Goal: Task Accomplishment & Management: Manage account settings

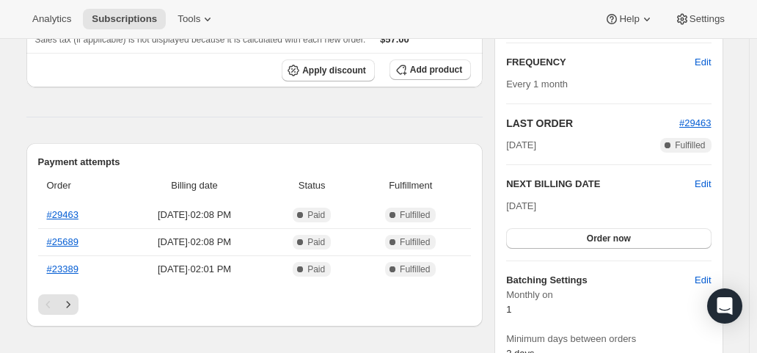
scroll to position [293, 0]
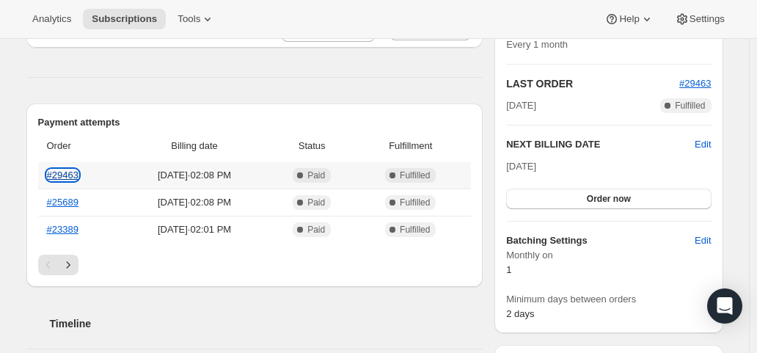
click at [69, 171] on link "#29463" at bounding box center [63, 174] width 32 height 11
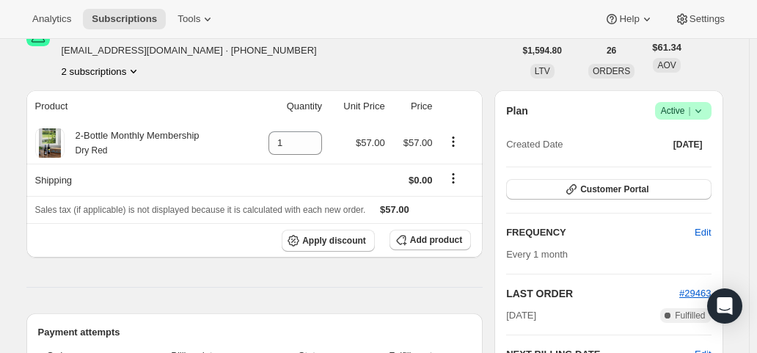
scroll to position [0, 0]
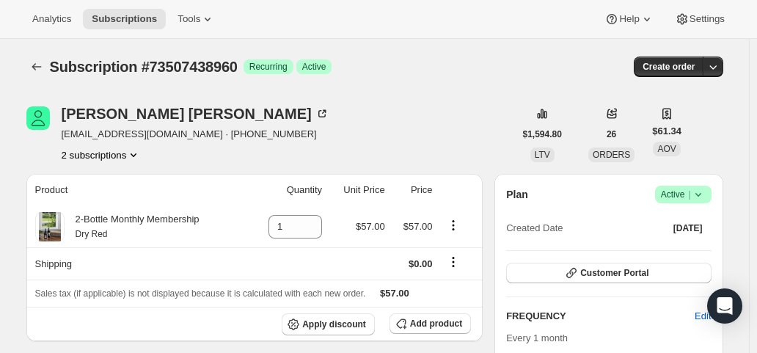
click at [111, 155] on button "2 subscriptions" at bounding box center [102, 154] width 80 height 15
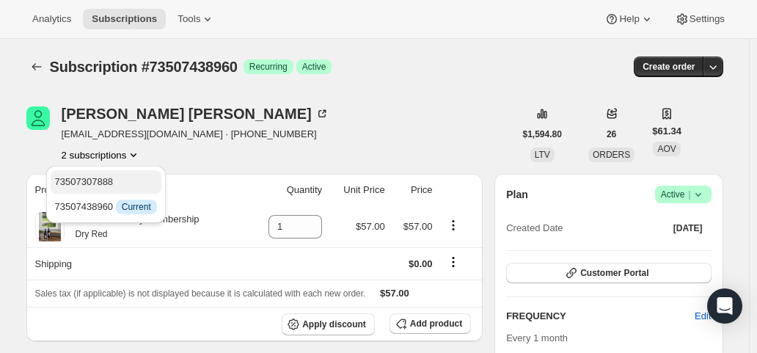
click at [106, 178] on span "73507307888" at bounding box center [84, 181] width 59 height 11
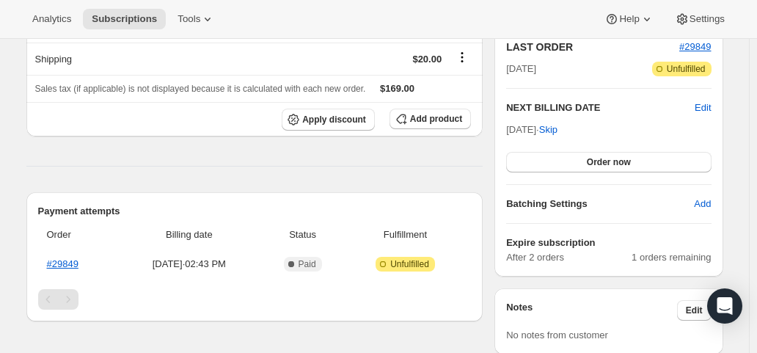
scroll to position [367, 0]
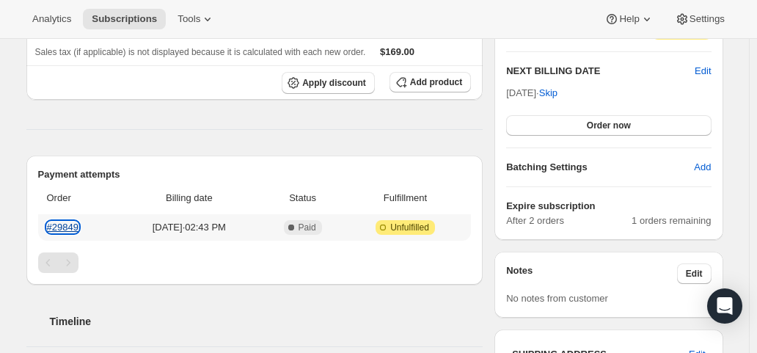
click at [67, 221] on link "#29849" at bounding box center [63, 226] width 32 height 11
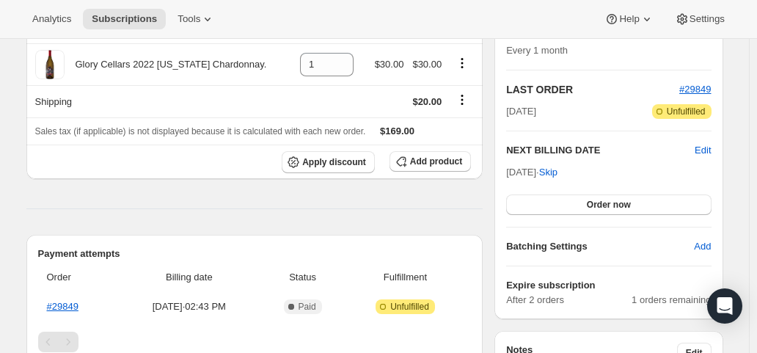
scroll to position [293, 0]
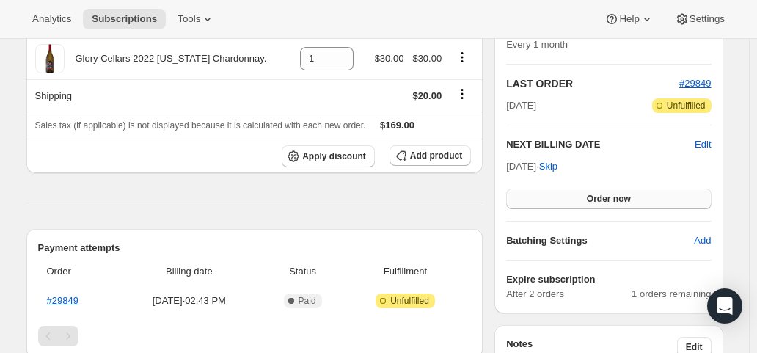
click at [626, 199] on span "Order now" at bounding box center [609, 199] width 44 height 12
click at [626, 199] on span "Click to confirm" at bounding box center [608, 199] width 67 height 12
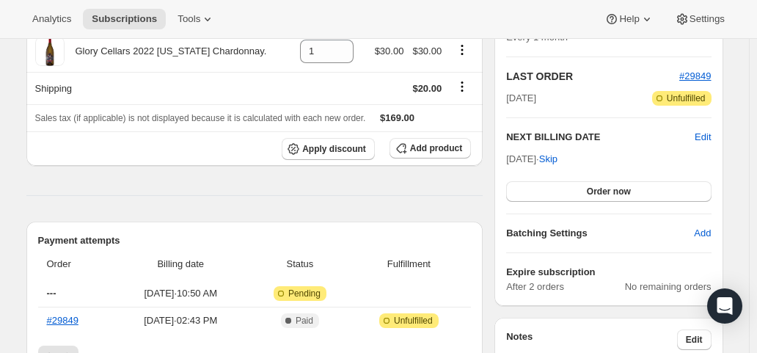
scroll to position [367, 0]
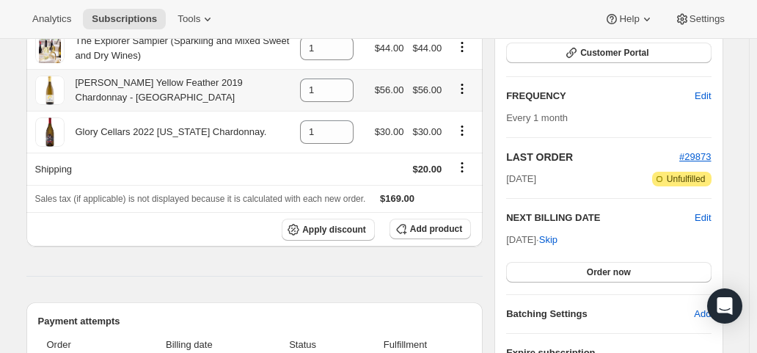
scroll to position [440, 0]
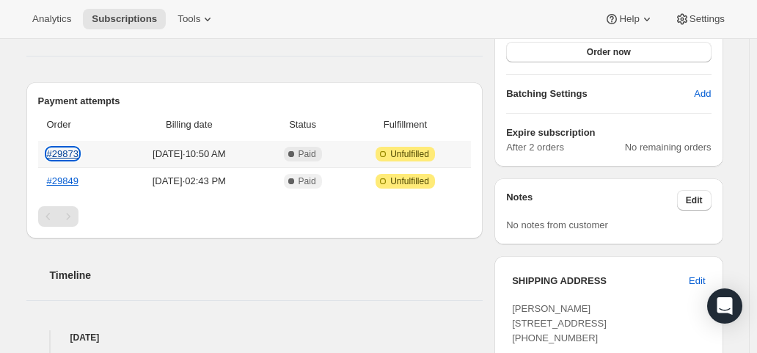
click at [64, 150] on link "#29873" at bounding box center [63, 153] width 32 height 11
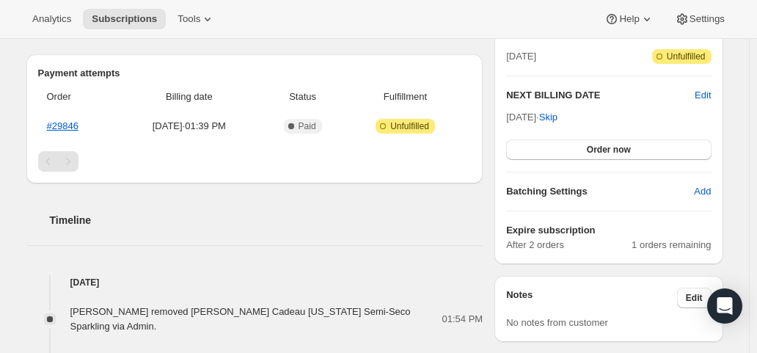
scroll to position [367, 0]
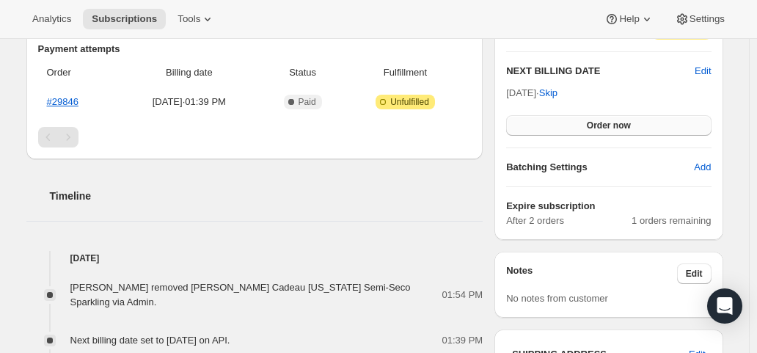
click at [593, 125] on span "Order now" at bounding box center [609, 126] width 44 height 12
click at [593, 125] on span "Click to confirm" at bounding box center [608, 126] width 67 height 12
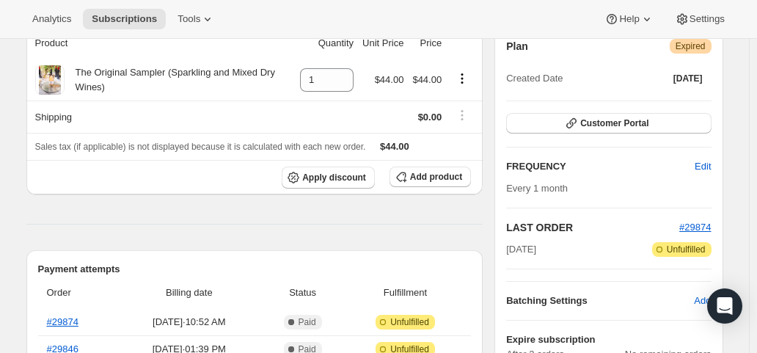
scroll to position [293, 0]
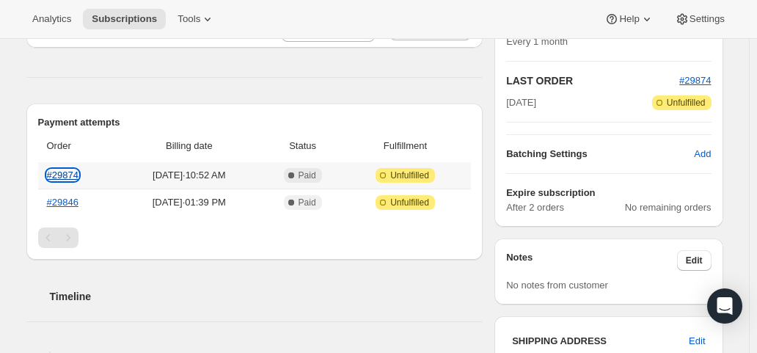
click at [67, 171] on link "#29874" at bounding box center [63, 174] width 32 height 11
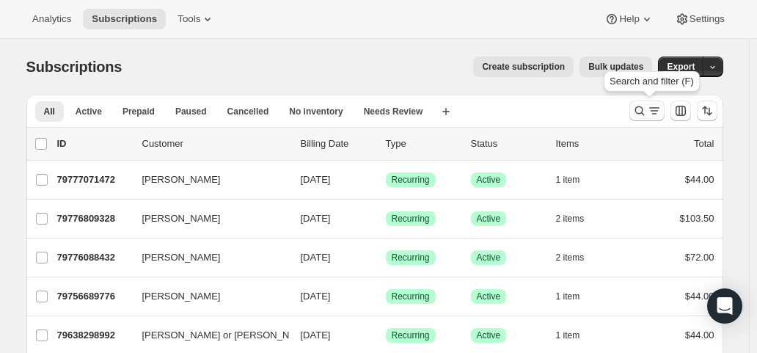
click at [639, 111] on icon "Search and filter results" at bounding box center [639, 110] width 15 height 15
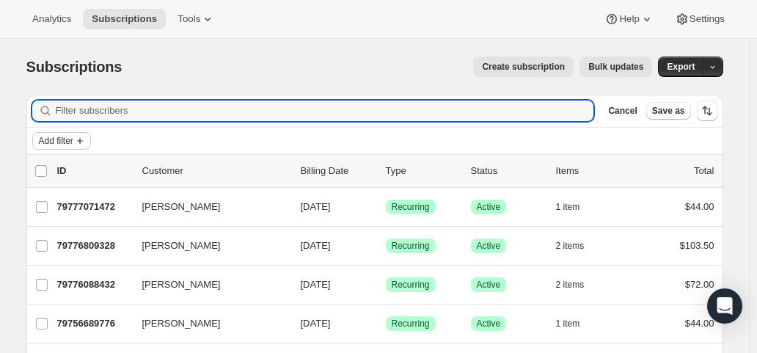
click at [69, 139] on span "Add filter" at bounding box center [56, 141] width 34 height 12
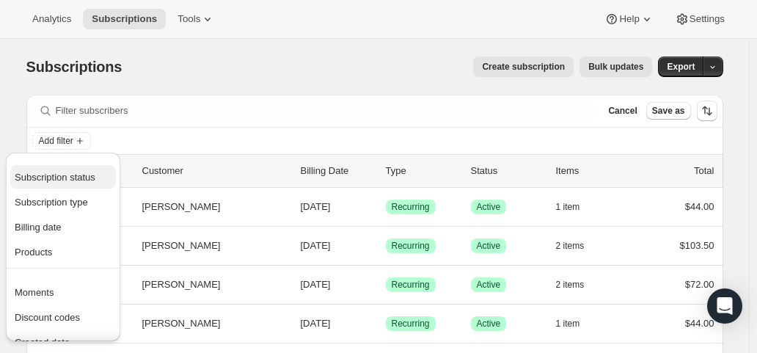
click at [65, 177] on span "Subscription status" at bounding box center [55, 177] width 81 height 11
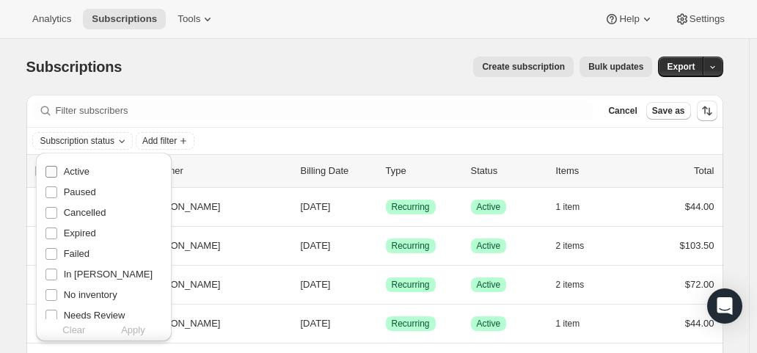
click at [65, 174] on span "Active" at bounding box center [77, 171] width 26 height 11
click at [57, 174] on input "Active" at bounding box center [51, 172] width 12 height 12
checkbox input "true"
click at [139, 329] on span "Apply" at bounding box center [133, 330] width 24 height 15
click at [172, 139] on span "Add filter" at bounding box center [163, 141] width 34 height 12
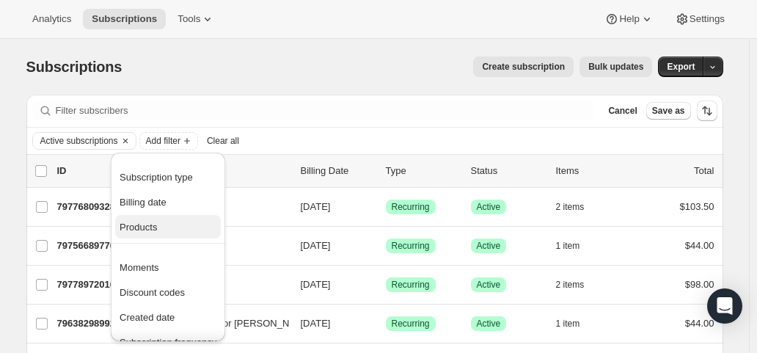
click at [144, 238] on div "Subscription type Billing date Products" at bounding box center [168, 204] width 114 height 78
click at [144, 231] on span "Products" at bounding box center [138, 226] width 37 height 11
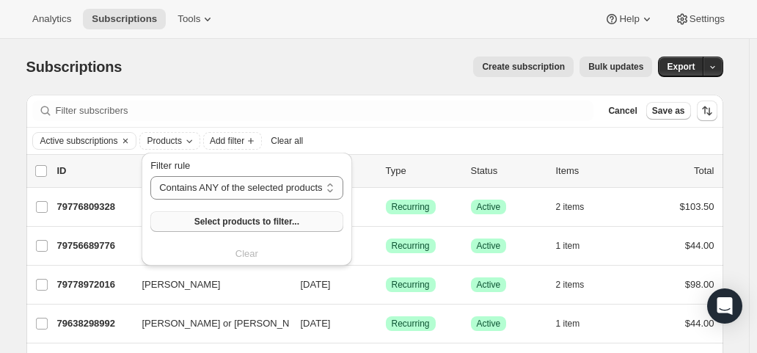
click at [161, 225] on button "Select products to filter..." at bounding box center [246, 221] width 192 height 21
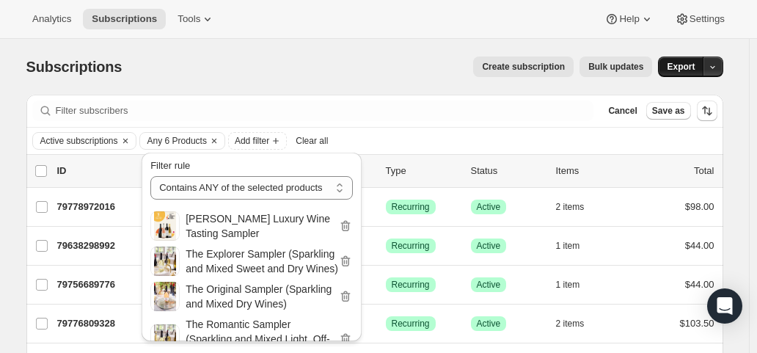
click at [682, 67] on span "Export" at bounding box center [681, 67] width 28 height 12
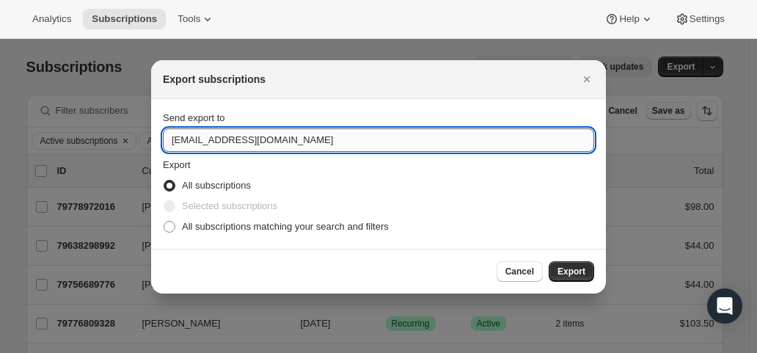
drag, startPoint x: 192, startPoint y: 140, endPoint x: 169, endPoint y: 136, distance: 23.9
click at [169, 136] on input "hello@wineshopathome.com" at bounding box center [378, 139] width 431 height 23
type input "mfletcher@wineshopathome.com"
click at [253, 225] on span "All subscriptions matching your search and filters" at bounding box center [285, 226] width 207 height 11
click at [164, 221] on input "All subscriptions matching your search and filters" at bounding box center [164, 221] width 1 height 1
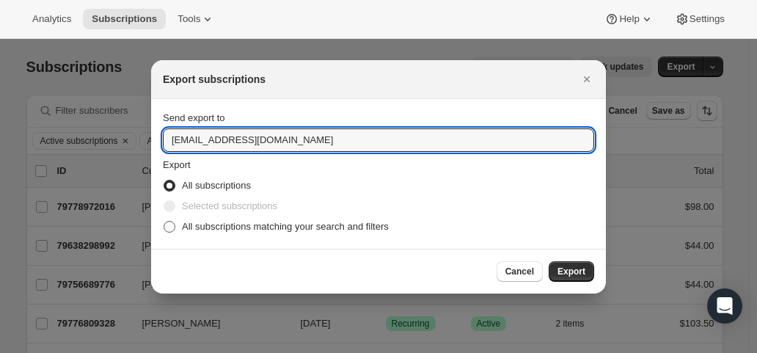
radio input "true"
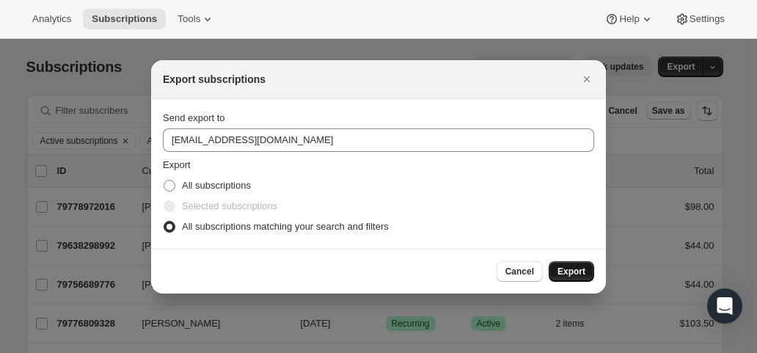
click at [565, 268] on span "Export" at bounding box center [571, 271] width 28 height 12
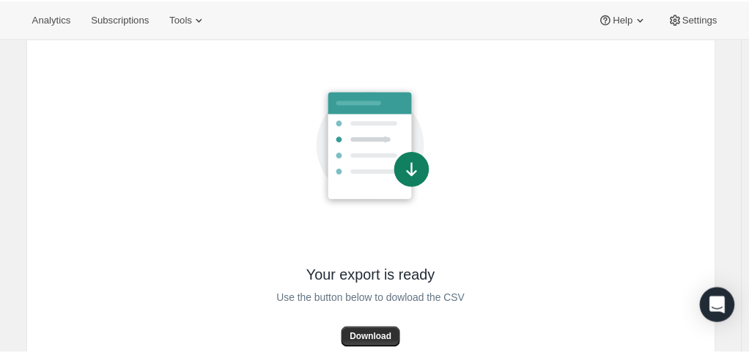
scroll to position [124, 0]
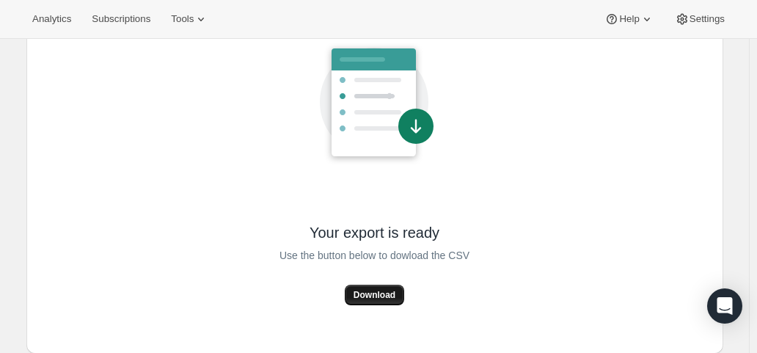
click at [381, 300] on button "Download" at bounding box center [374, 295] width 59 height 21
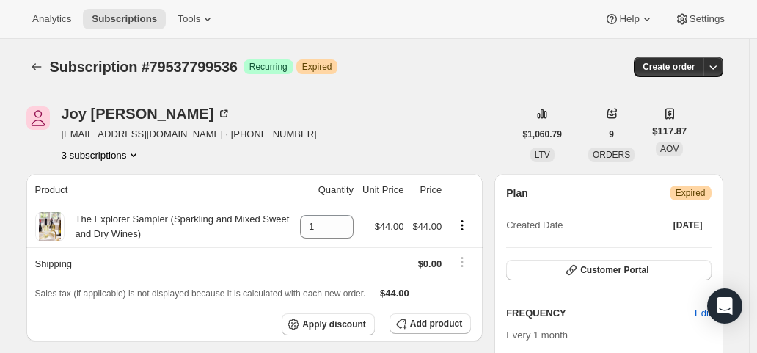
click at [110, 150] on button "3 subscriptions" at bounding box center [102, 154] width 80 height 15
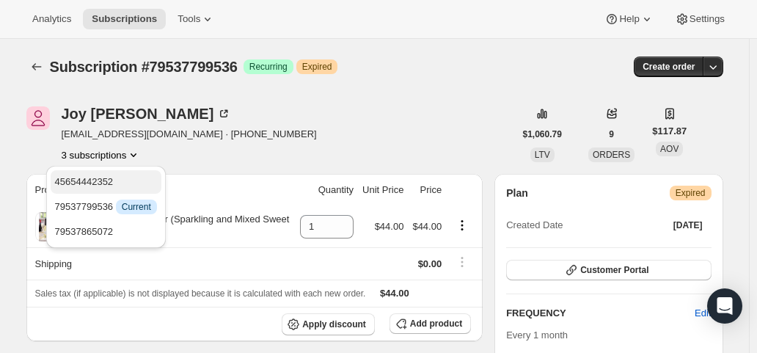
click at [103, 178] on span "45654442352" at bounding box center [84, 181] width 59 height 11
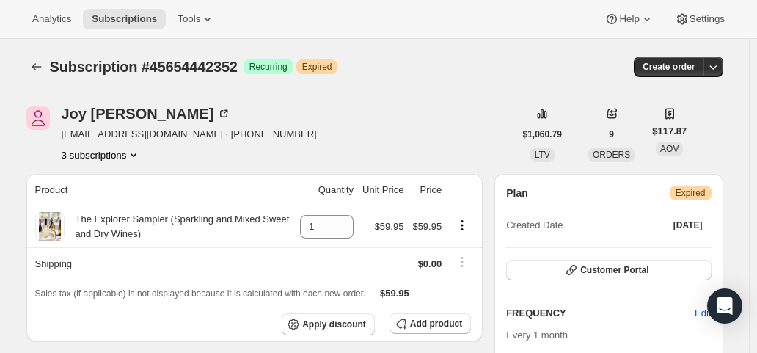
click at [103, 158] on button "3 subscriptions" at bounding box center [102, 154] width 80 height 15
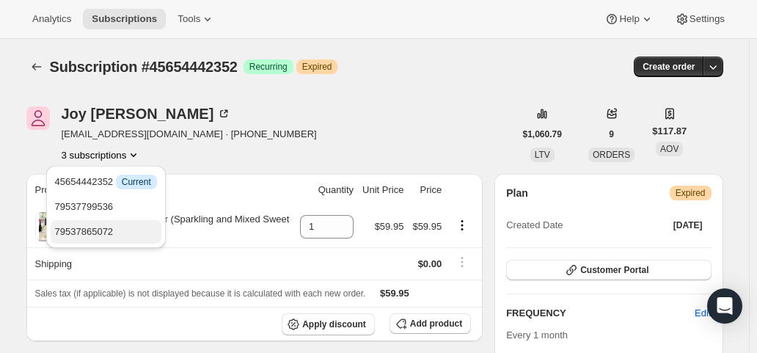
click at [85, 228] on span "79537865072" at bounding box center [84, 231] width 59 height 11
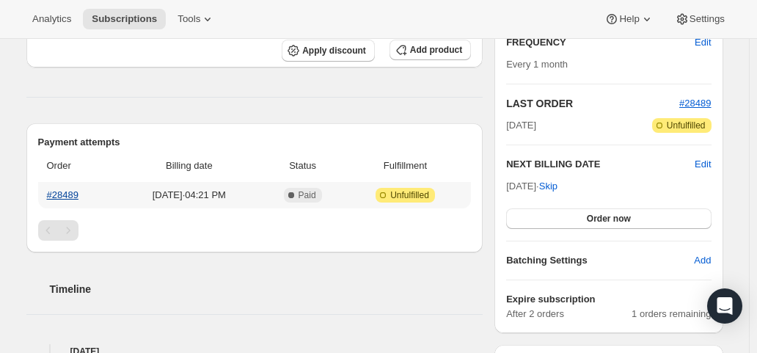
scroll to position [293, 0]
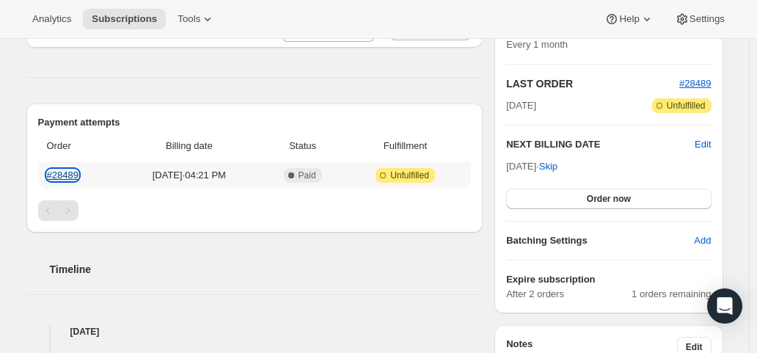
click at [62, 171] on link "#28489" at bounding box center [63, 174] width 32 height 11
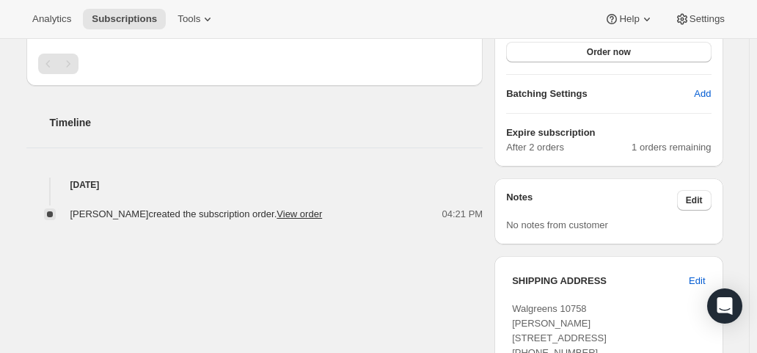
scroll to position [73, 0]
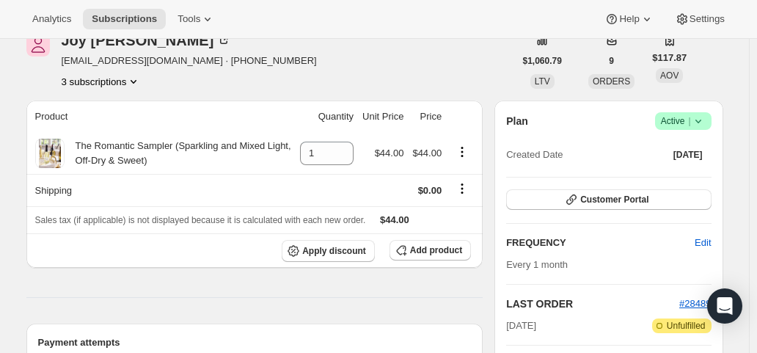
click at [702, 125] on icon at bounding box center [698, 121] width 15 height 15
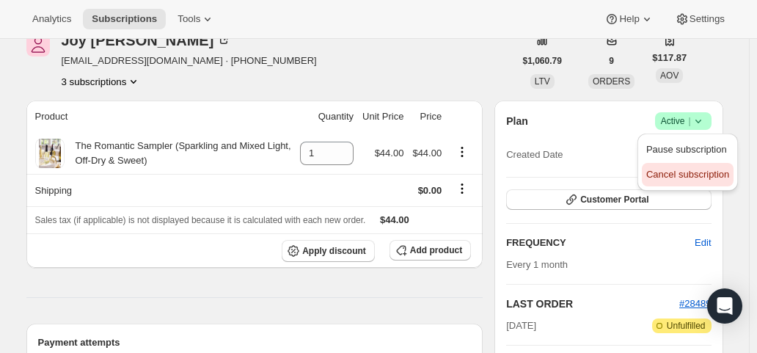
click at [678, 180] on span "Cancel subscription" at bounding box center [687, 174] width 83 height 11
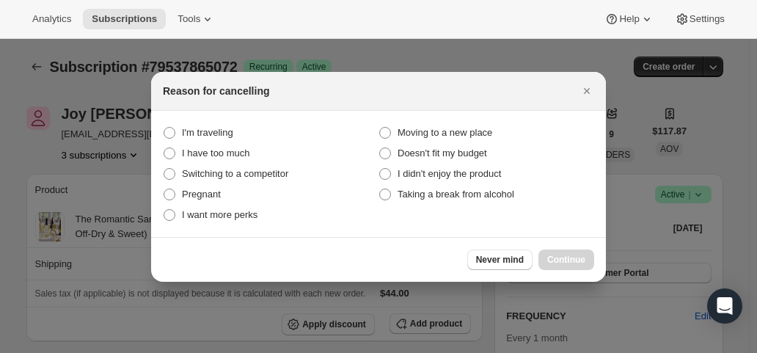
scroll to position [0, 0]
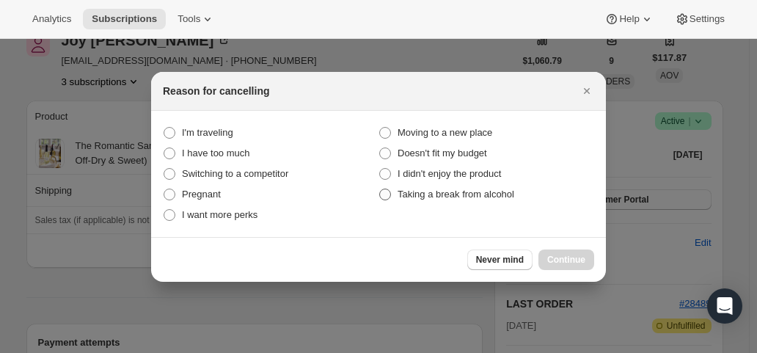
click at [480, 193] on span "Taking a break from alcohol" at bounding box center [455, 193] width 117 height 11
click at [380, 189] on alcohol "Taking a break from alcohol" at bounding box center [379, 188] width 1 height 1
radio alcohol "true"
click at [589, 89] on icon "Close" at bounding box center [587, 91] width 6 height 6
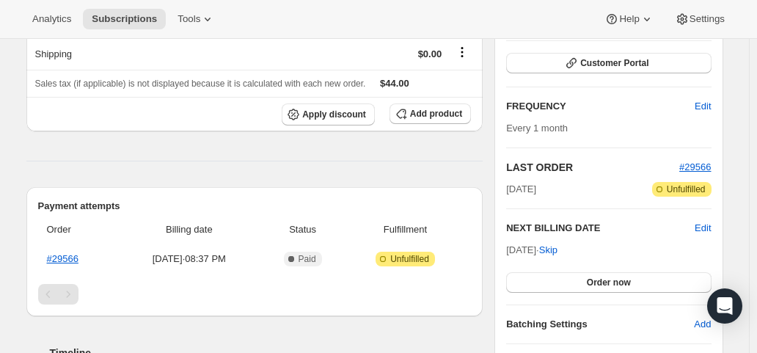
scroll to position [293, 0]
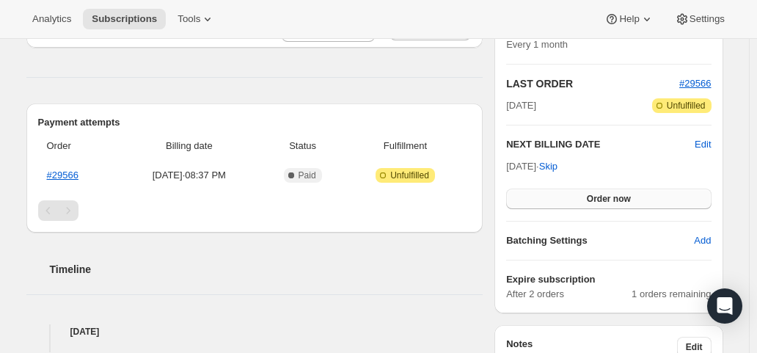
click at [584, 194] on button "Order now" at bounding box center [608, 198] width 205 height 21
click at [584, 194] on span "Click to confirm" at bounding box center [608, 199] width 67 height 12
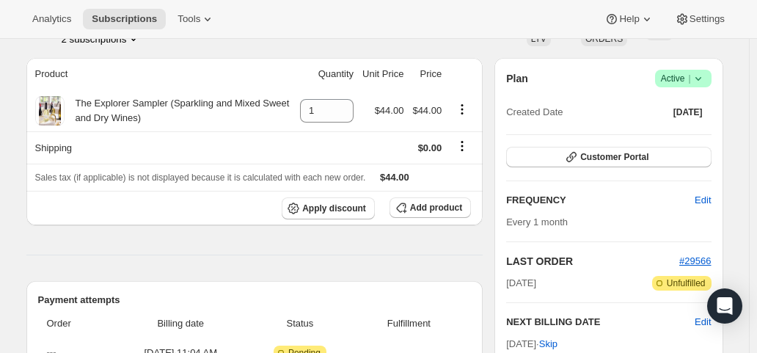
scroll to position [293, 0]
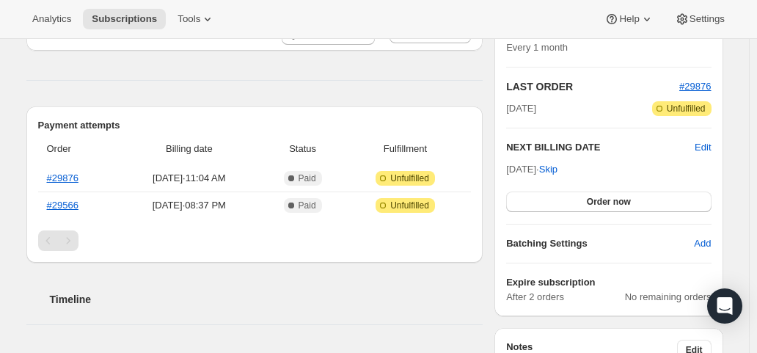
scroll to position [293, 0]
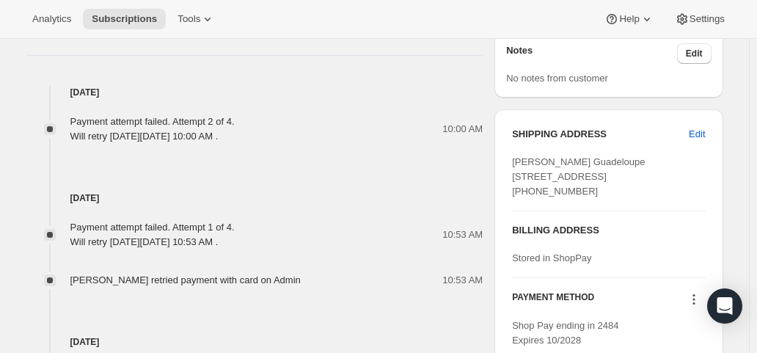
scroll to position [792, 0]
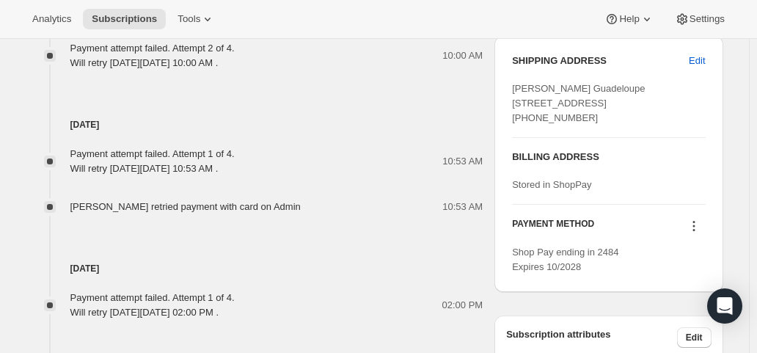
click at [694, 233] on icon at bounding box center [693, 226] width 15 height 15
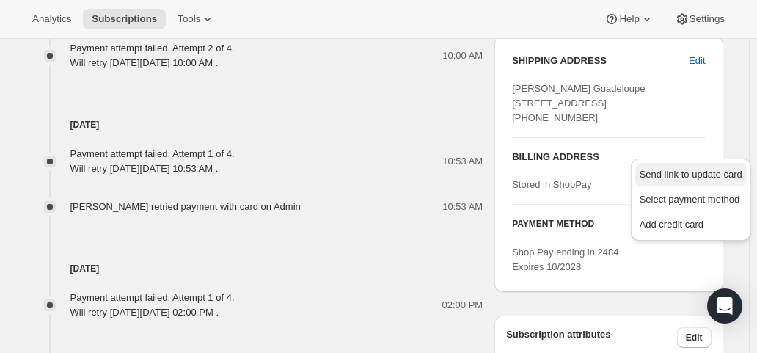
click at [684, 175] on span "Send link to update card" at bounding box center [690, 174] width 103 height 11
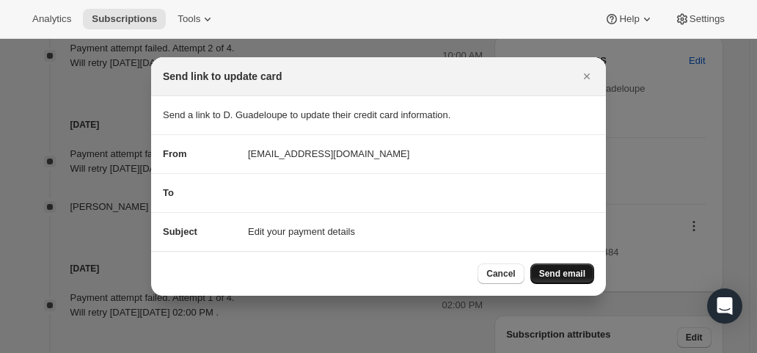
click at [559, 269] on span "Send email" at bounding box center [562, 274] width 46 height 12
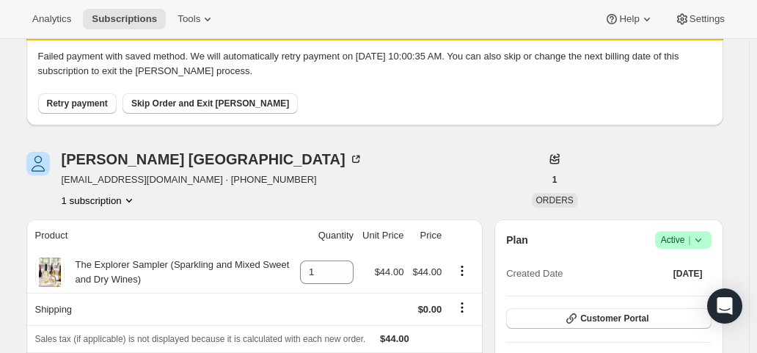
scroll to position [132, 0]
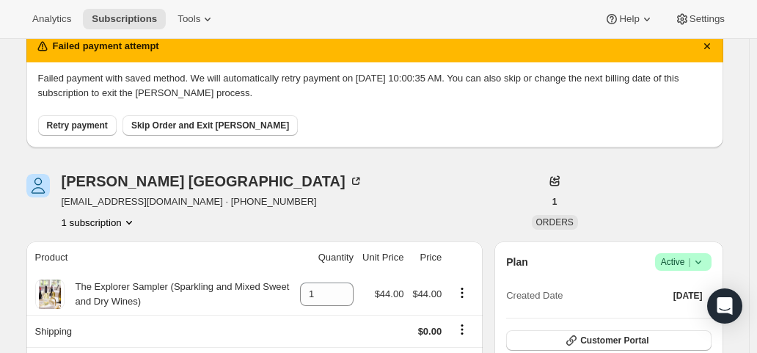
click at [103, 225] on button "1 subscription" at bounding box center [99, 222] width 75 height 15
click at [89, 252] on span "79707341168 Info Current" at bounding box center [104, 248] width 102 height 11
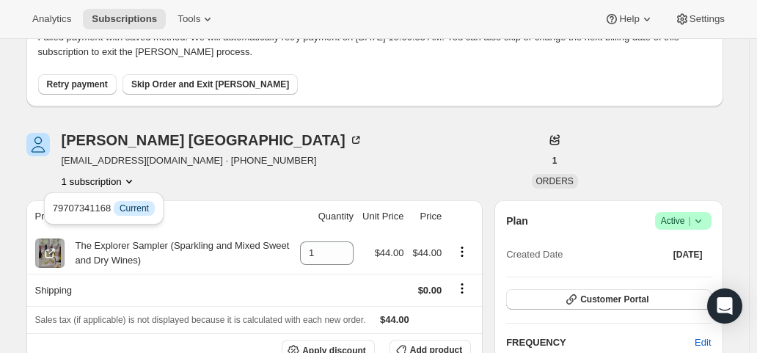
scroll to position [205, 0]
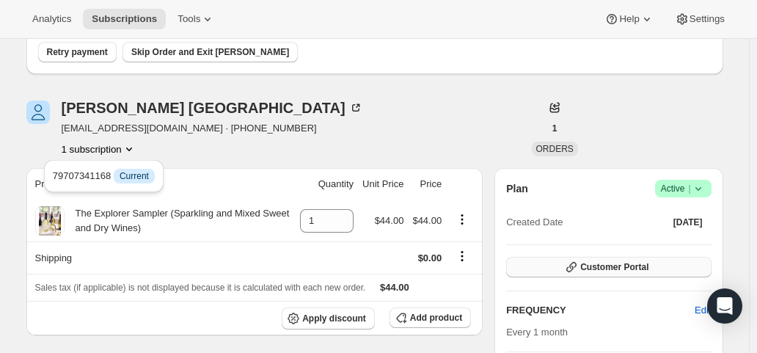
click at [641, 265] on span "Customer Portal" at bounding box center [614, 267] width 68 height 12
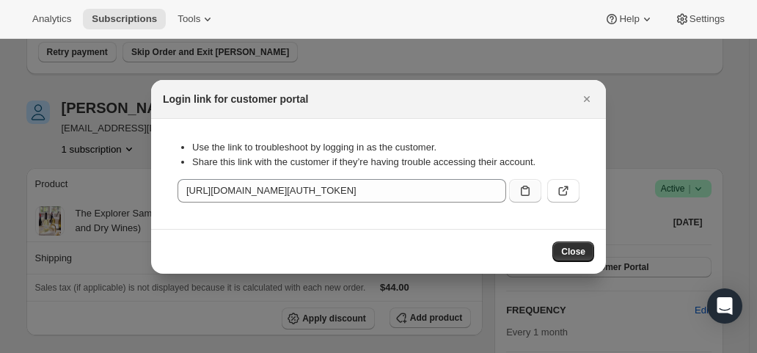
click at [529, 194] on icon ":rbv:" at bounding box center [525, 191] width 9 height 10
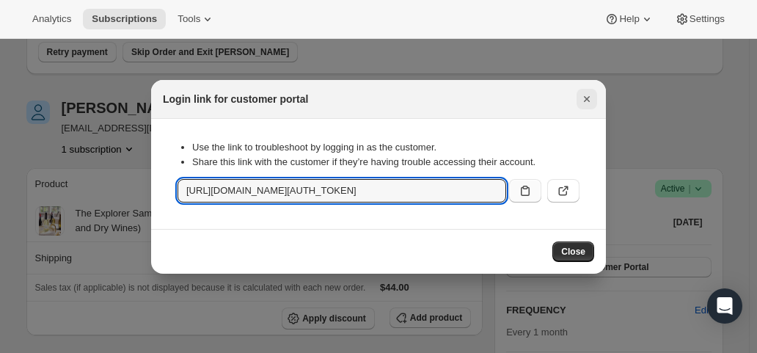
click at [587, 95] on icon "Close" at bounding box center [586, 99] width 15 height 15
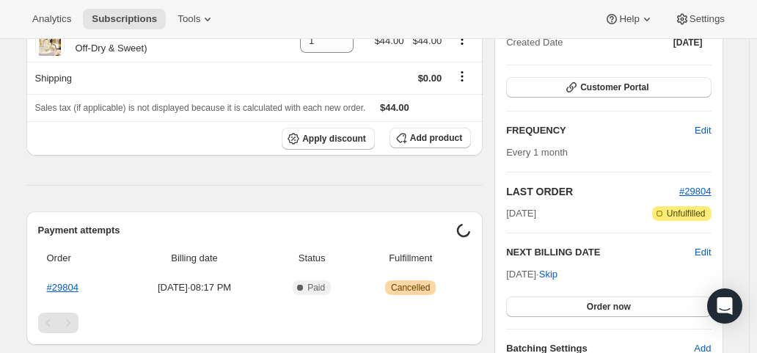
scroll to position [220, 0]
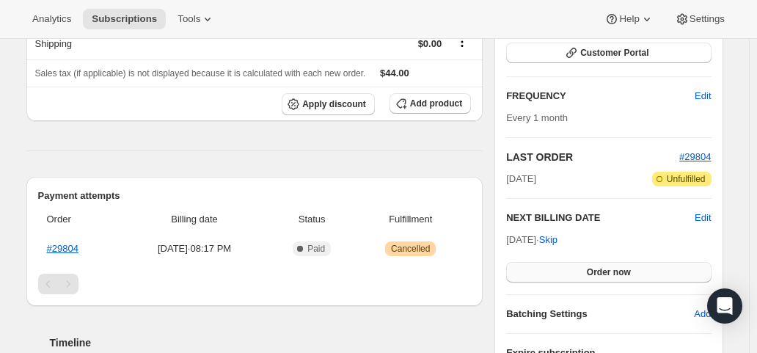
click at [596, 273] on span "Order now" at bounding box center [609, 272] width 44 height 12
click at [593, 263] on button "Click to confirm" at bounding box center [608, 272] width 205 height 21
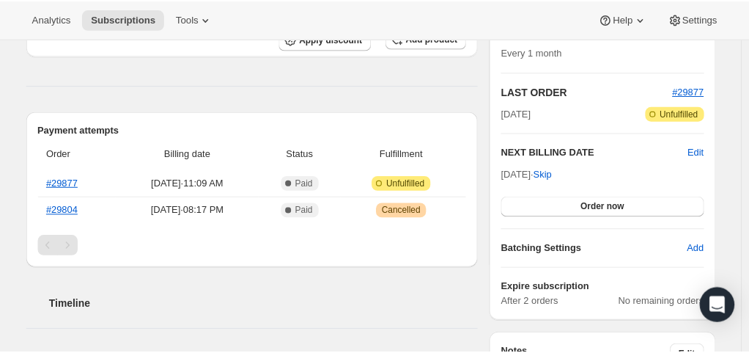
scroll to position [293, 0]
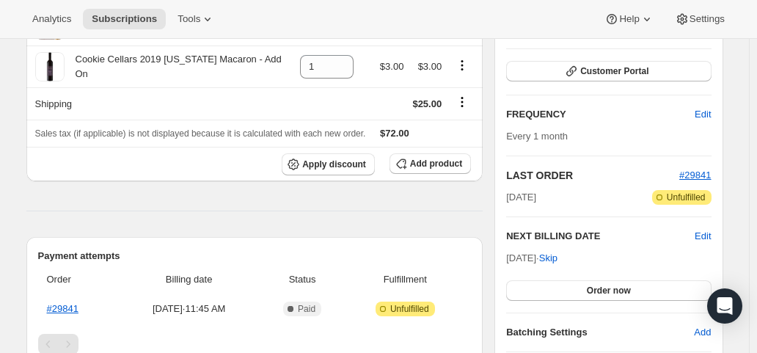
scroll to position [220, 0]
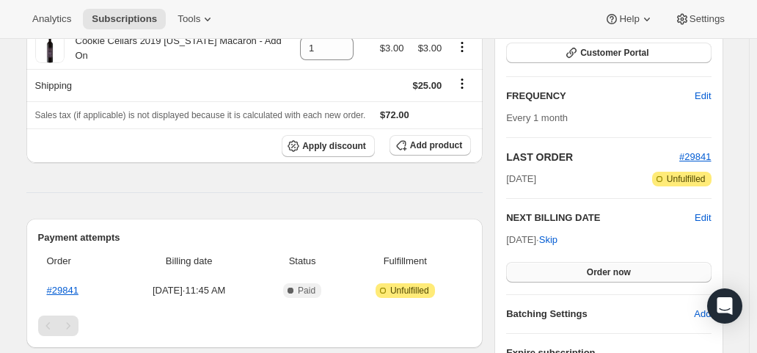
click at [591, 274] on span "Order now" at bounding box center [609, 272] width 44 height 12
click at [591, 274] on span "Click to confirm" at bounding box center [608, 272] width 67 height 12
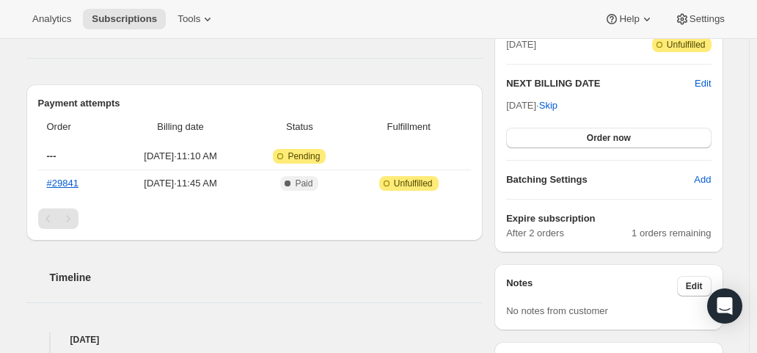
scroll to position [367, 0]
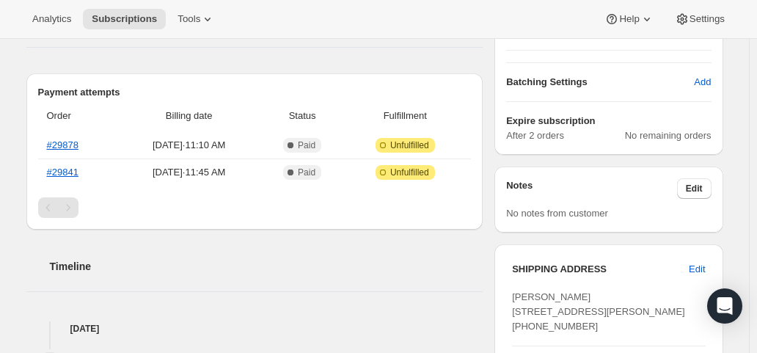
scroll to position [367, 0]
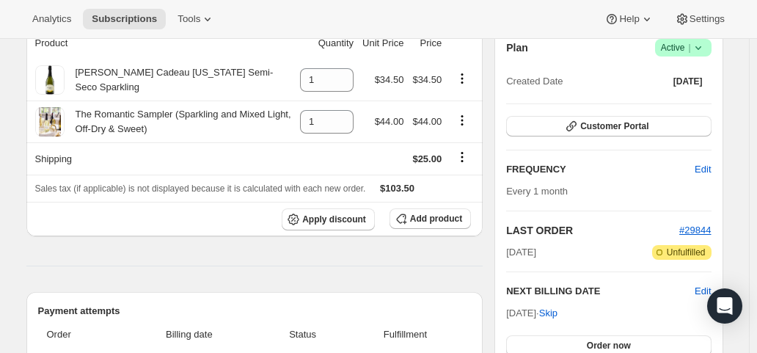
scroll to position [293, 0]
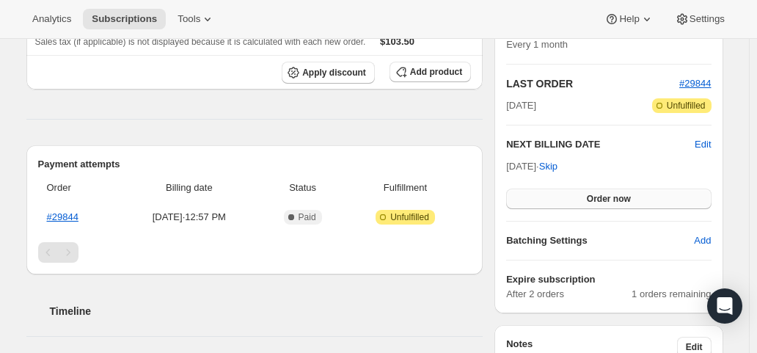
click at [569, 194] on button "Order now" at bounding box center [608, 198] width 205 height 21
click at [569, 194] on button "Click to confirm" at bounding box center [608, 198] width 205 height 21
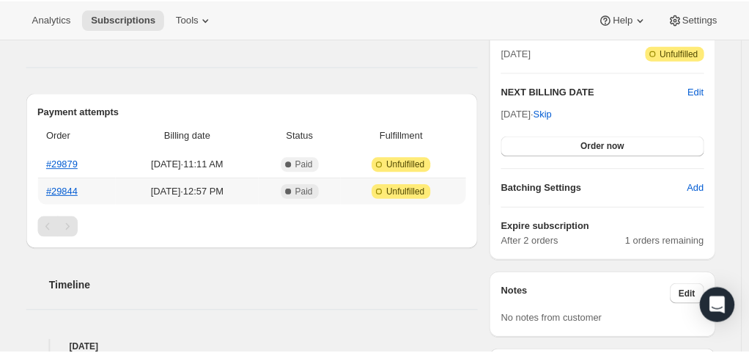
scroll to position [367, 0]
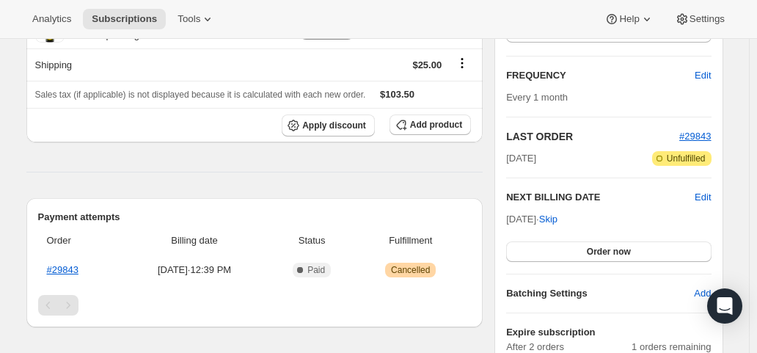
scroll to position [293, 0]
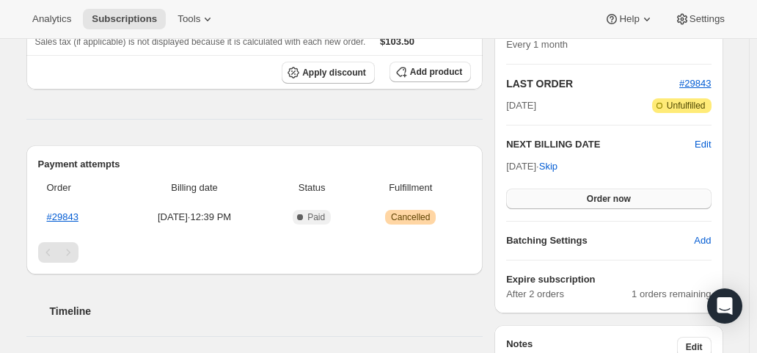
click at [573, 191] on button "Order now" at bounding box center [608, 198] width 205 height 21
click at [573, 191] on button "Click to confirm" at bounding box center [608, 198] width 205 height 21
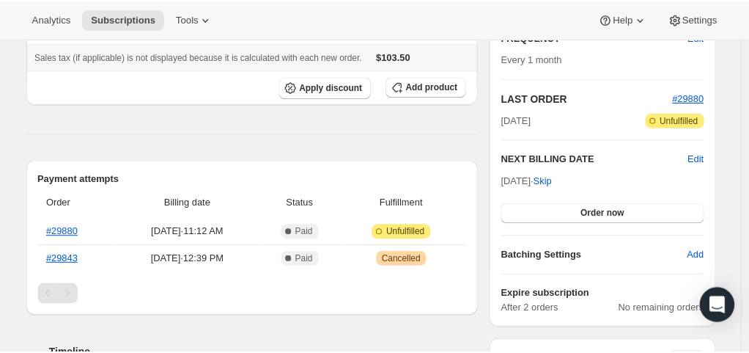
scroll to position [293, 0]
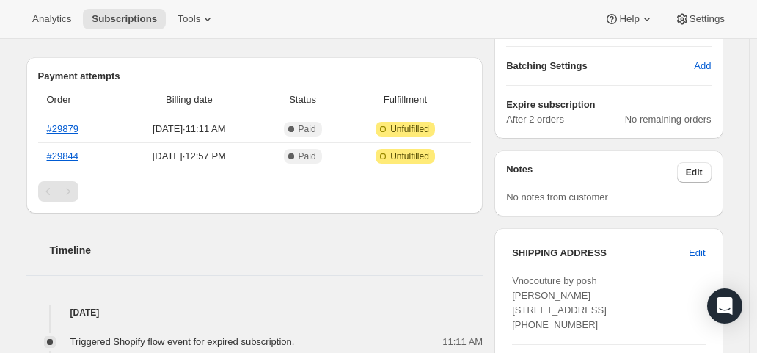
scroll to position [147, 0]
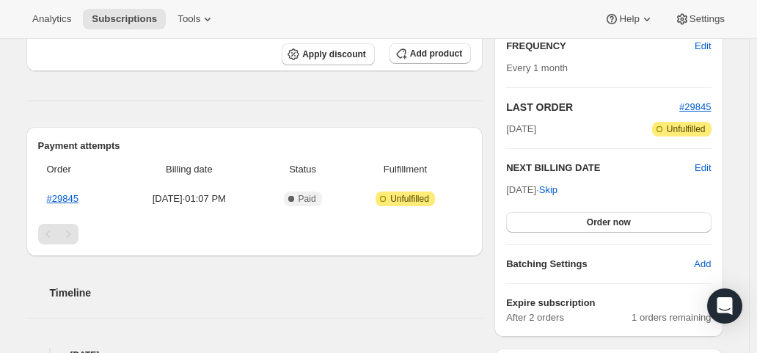
scroll to position [293, 0]
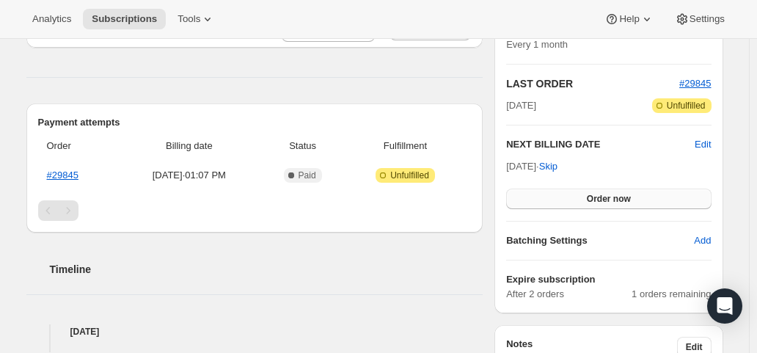
click at [565, 191] on button "Order now" at bounding box center [608, 198] width 205 height 21
click at [565, 193] on button "Click to confirm" at bounding box center [608, 198] width 205 height 21
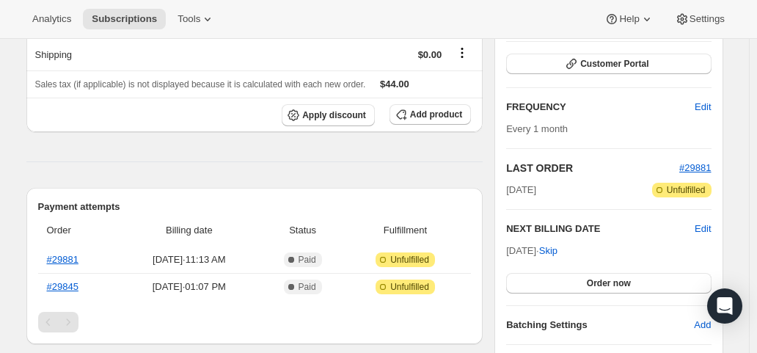
scroll to position [220, 0]
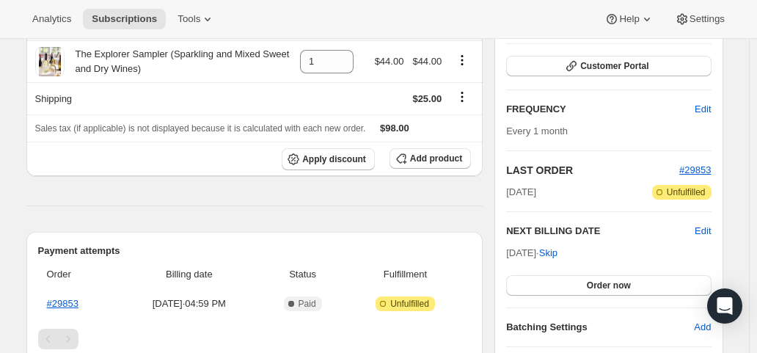
scroll to position [220, 0]
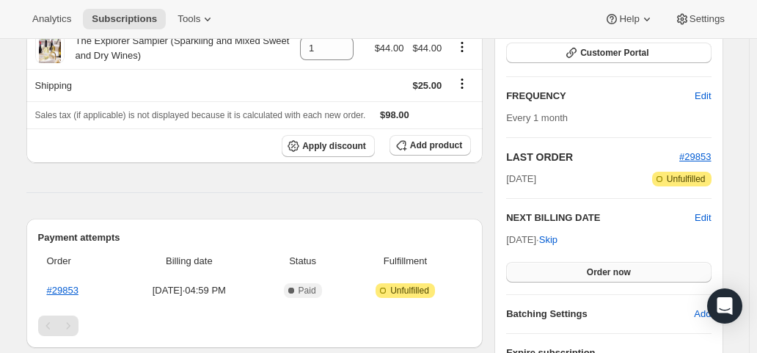
click at [554, 270] on button "Order now" at bounding box center [608, 272] width 205 height 21
click at [554, 270] on button "Click to confirm" at bounding box center [608, 272] width 205 height 21
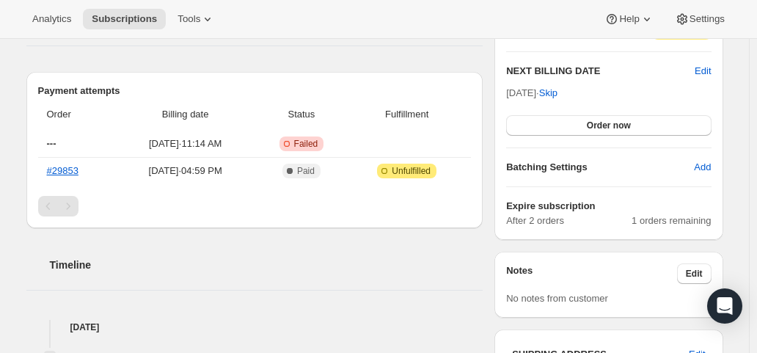
scroll to position [513, 0]
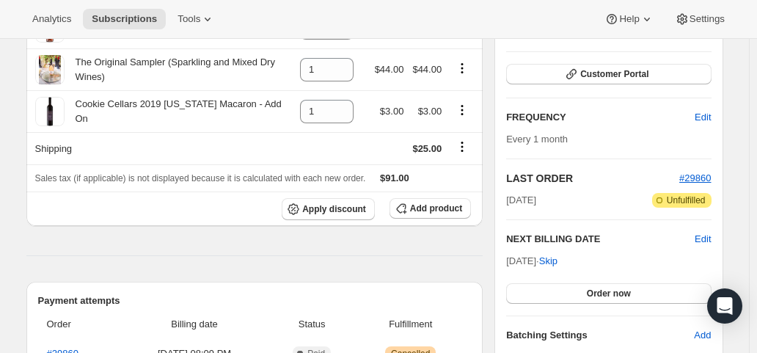
scroll to position [220, 0]
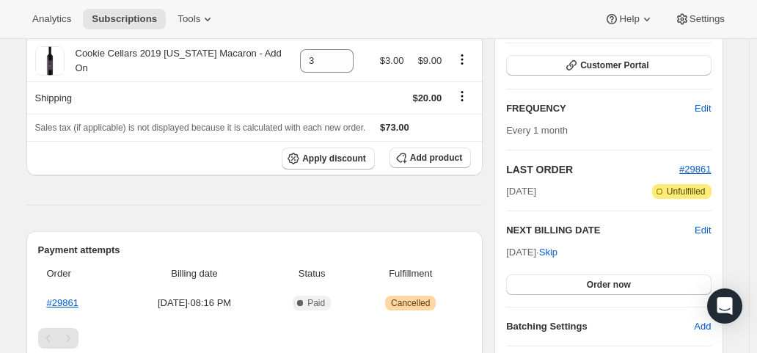
scroll to position [220, 0]
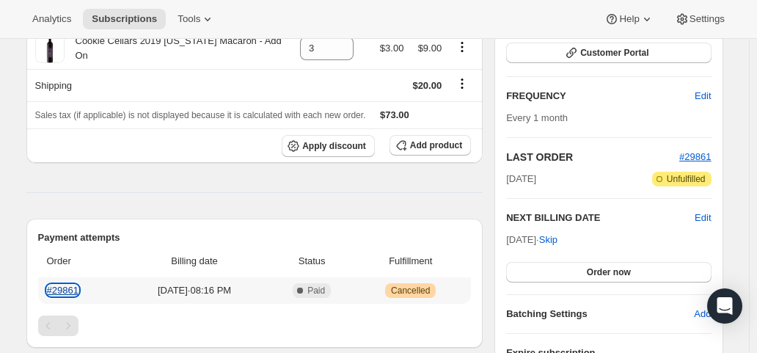
click at [65, 285] on link "#29861" at bounding box center [63, 290] width 32 height 11
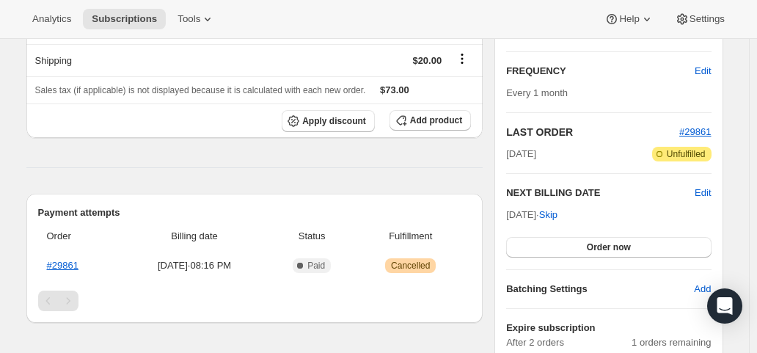
scroll to position [293, 0]
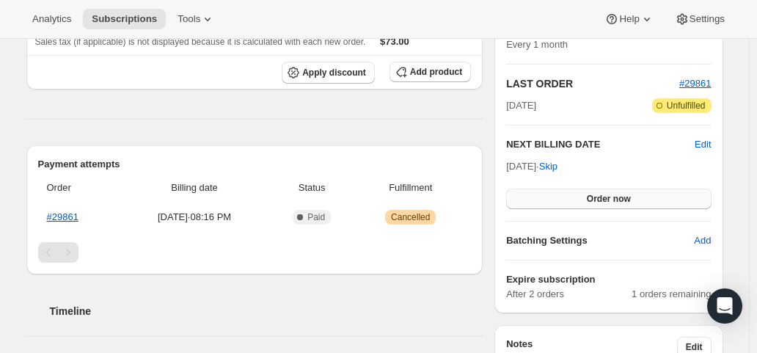
click at [620, 193] on span "Order now" at bounding box center [609, 199] width 44 height 12
click at [620, 193] on span "Click to confirm" at bounding box center [608, 199] width 67 height 12
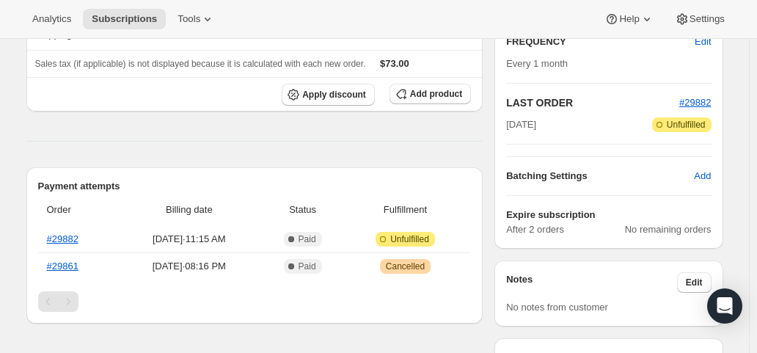
scroll to position [293, 0]
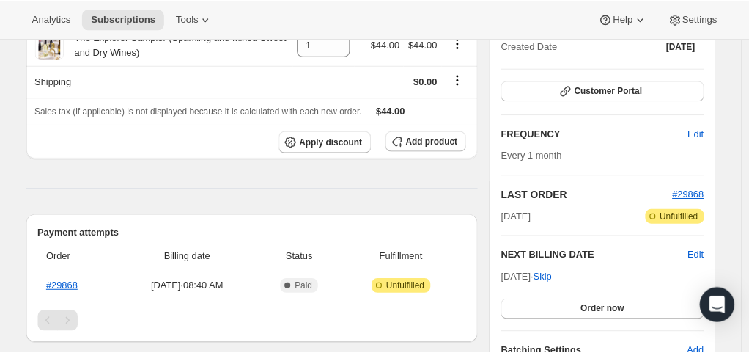
scroll to position [220, 0]
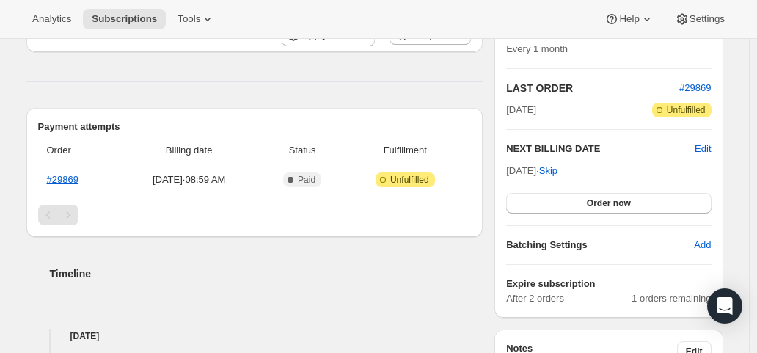
scroll to position [293, 0]
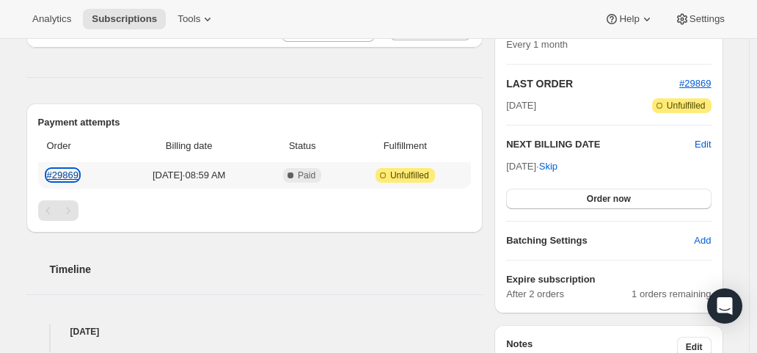
click at [62, 172] on link "#29869" at bounding box center [63, 174] width 32 height 11
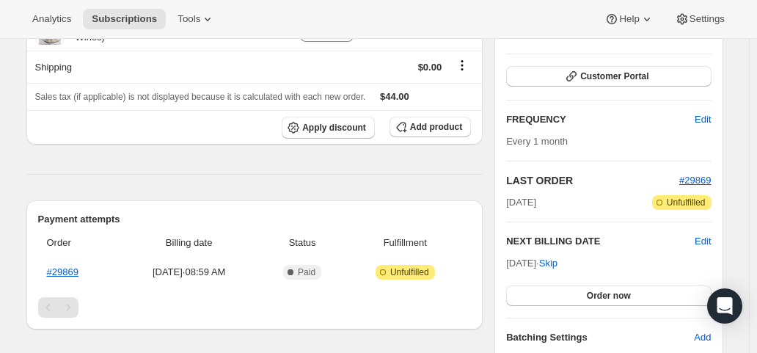
scroll to position [220, 0]
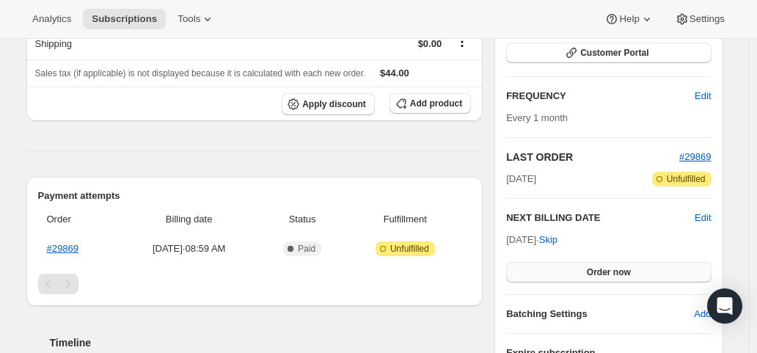
click at [597, 266] on span "Order now" at bounding box center [609, 272] width 44 height 12
click at [597, 266] on span "Click to confirm" at bounding box center [608, 272] width 67 height 12
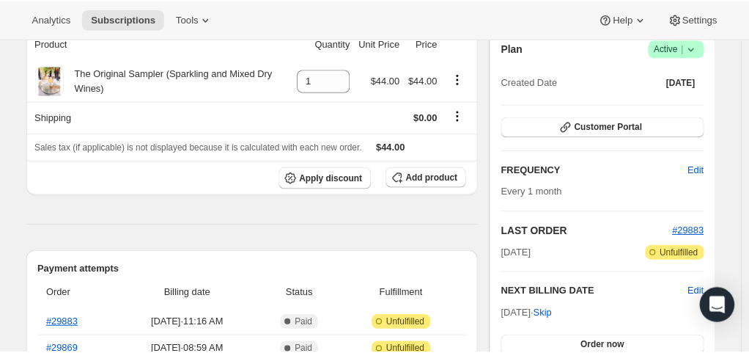
scroll to position [220, 0]
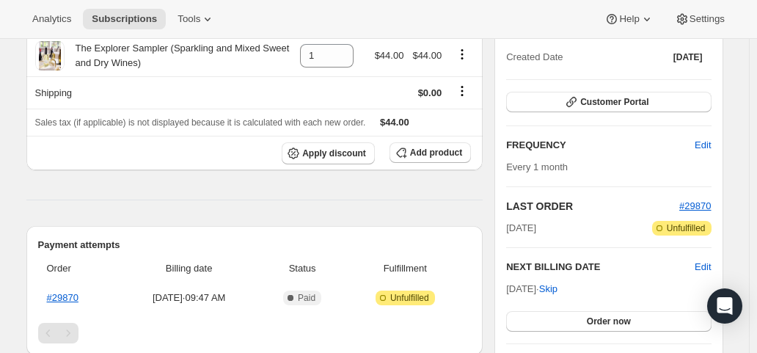
scroll to position [220, 0]
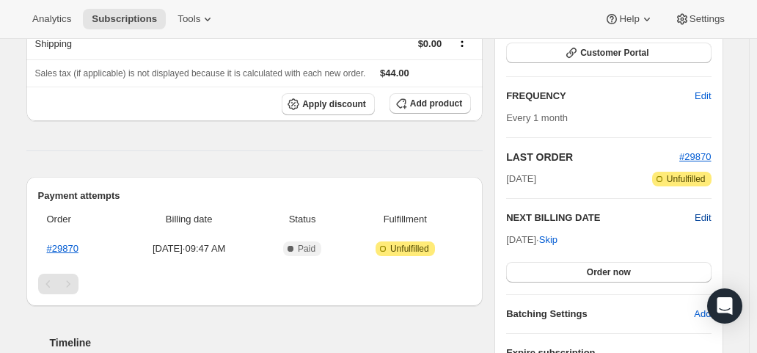
click at [705, 216] on span "Edit" at bounding box center [702, 217] width 16 height 15
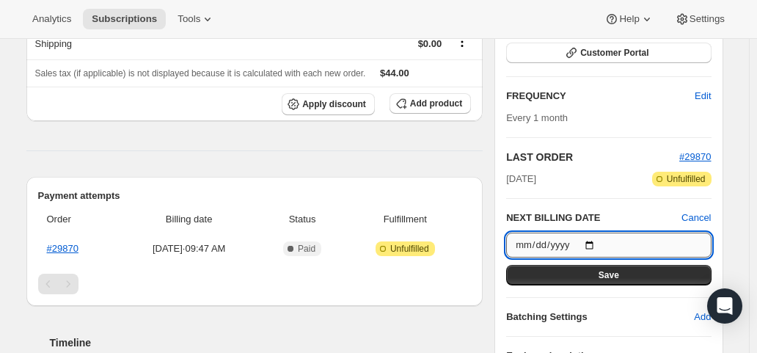
click at [596, 243] on input "[DATE]" at bounding box center [608, 244] width 205 height 25
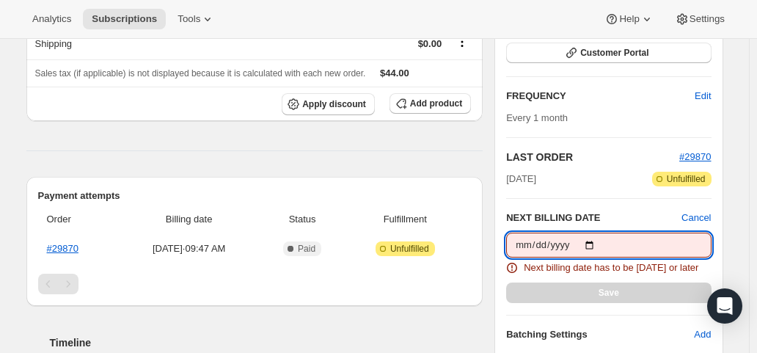
type input "[DATE]"
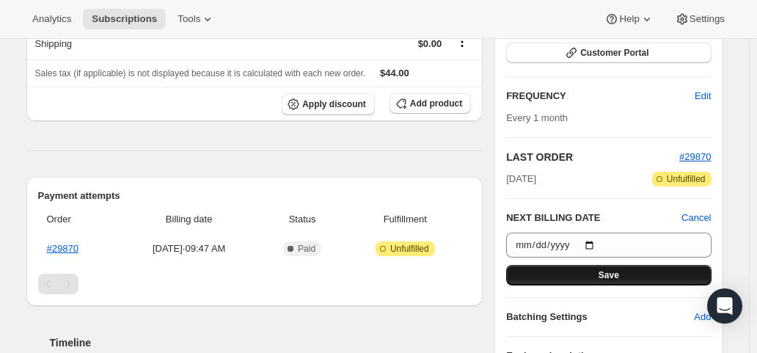
click at [595, 271] on button "Save" at bounding box center [608, 275] width 205 height 21
